Goal: Check status: Check status

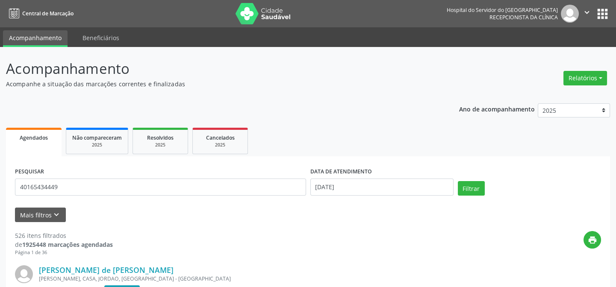
type input "40165434449"
click at [320, 188] on input "[DATE]" at bounding box center [382, 187] width 143 height 17
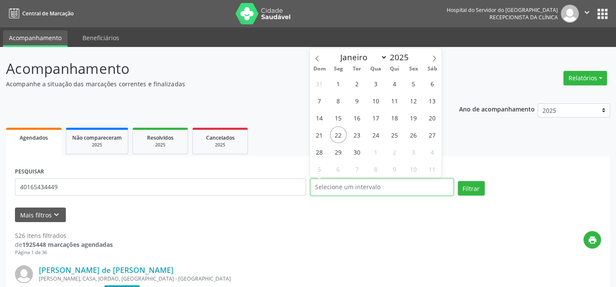
click at [458, 181] on button "Filtrar" at bounding box center [471, 188] width 27 height 15
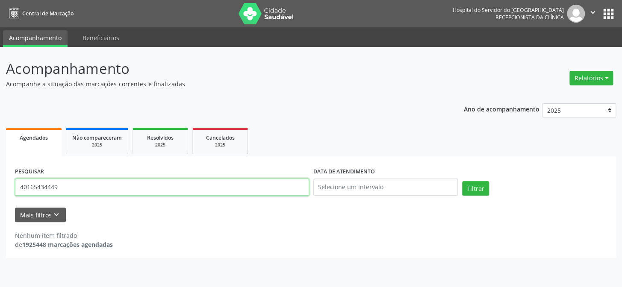
click at [83, 186] on input "40165434449" at bounding box center [162, 187] width 294 height 17
type input "4"
click at [462, 181] on button "Filtrar" at bounding box center [475, 188] width 27 height 15
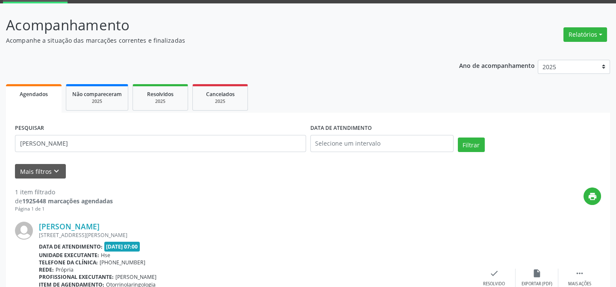
scroll to position [114, 0]
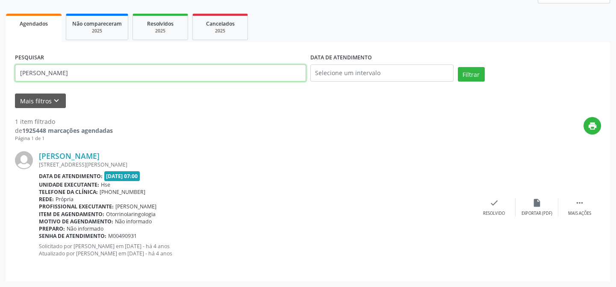
click at [108, 72] on input "[PERSON_NAME]" at bounding box center [160, 73] width 291 height 17
type input "d"
click at [458, 67] on button "Filtrar" at bounding box center [471, 74] width 27 height 15
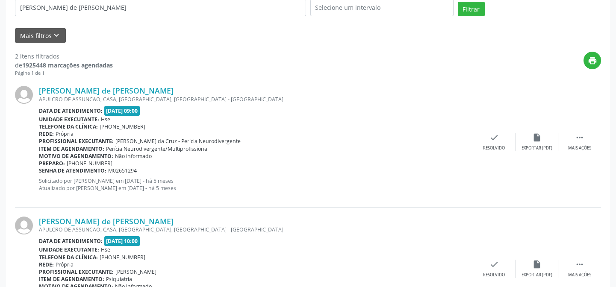
scroll to position [120, 0]
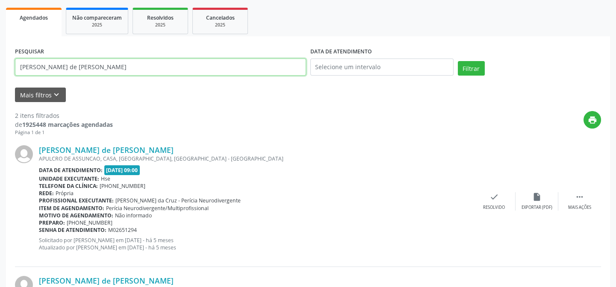
click at [104, 68] on input "[PERSON_NAME] de [PERSON_NAME]" at bounding box center [160, 67] width 291 height 17
type input "m"
type input "12870668449"
click at [458, 61] on button "Filtrar" at bounding box center [471, 68] width 27 height 15
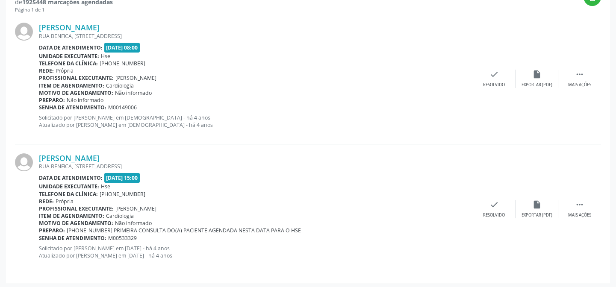
scroll to position [244, 0]
